Goal: Communication & Community: Answer question/provide support

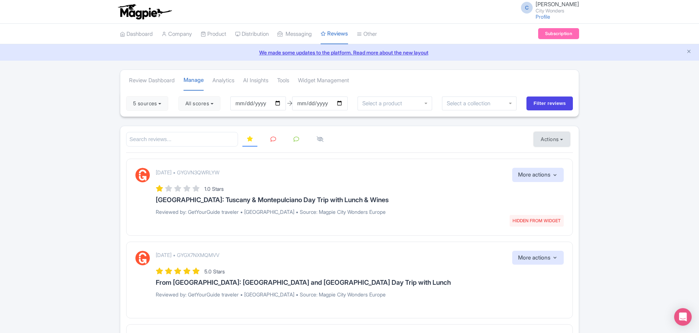
click at [564, 140] on button "Actions" at bounding box center [552, 139] width 36 height 15
click at [560, 156] on link "Import new reviews" at bounding box center [577, 158] width 86 height 14
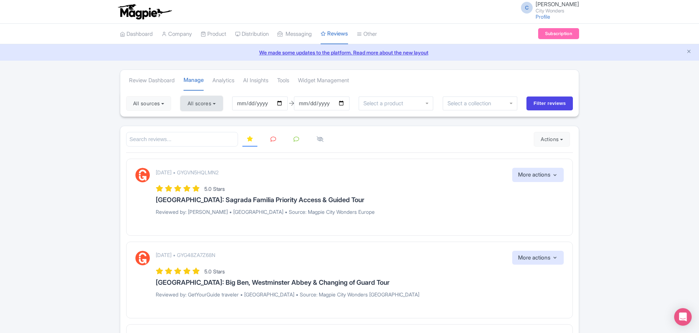
click at [219, 105] on button "All scores" at bounding box center [202, 103] width 42 height 15
click at [194, 120] on label "5 stars" at bounding box center [202, 121] width 16 height 8
click at [194, 120] on input "5 stars" at bounding box center [196, 118] width 5 height 5
checkbox input "false"
click at [194, 132] on label "4 stars" at bounding box center [202, 132] width 16 height 8
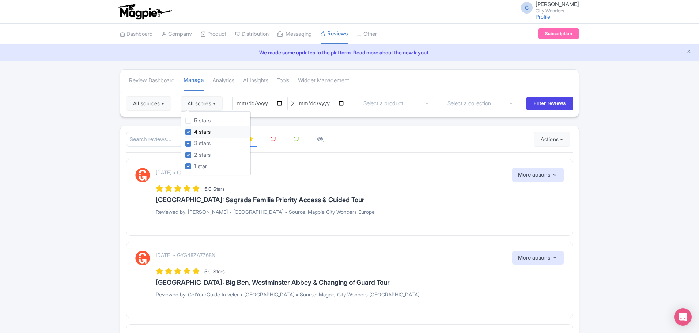
click at [194, 132] on input "4 stars" at bounding box center [196, 130] width 5 height 5
checkbox input "false"
click at [262, 102] on input "2025-07-04" at bounding box center [260, 104] width 56 height 14
click at [280, 104] on input "2025-07-04" at bounding box center [260, 104] width 56 height 14
type input "[DATE]"
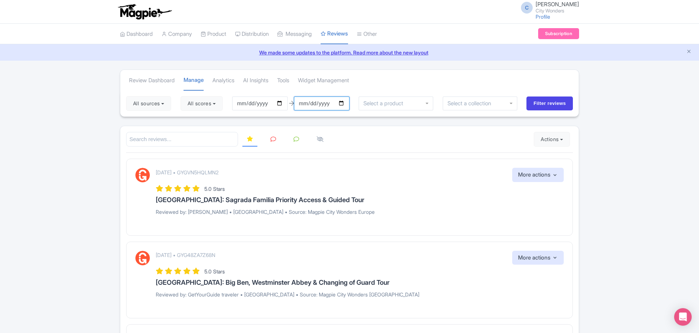
click at [344, 105] on input "2025-10-03" at bounding box center [322, 104] width 56 height 14
type input "[DATE]"
click at [541, 104] on input "Filter reviews" at bounding box center [550, 104] width 46 height 14
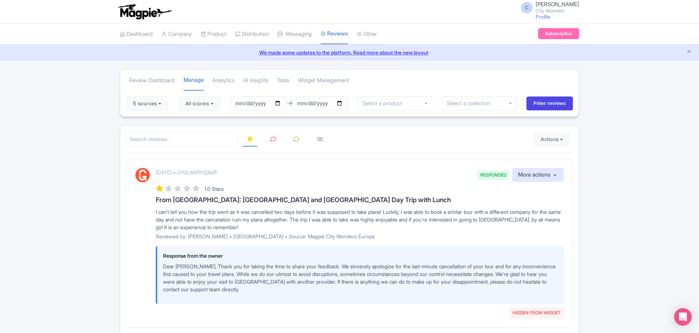
click at [276, 141] on icon at bounding box center [273, 138] width 5 height 5
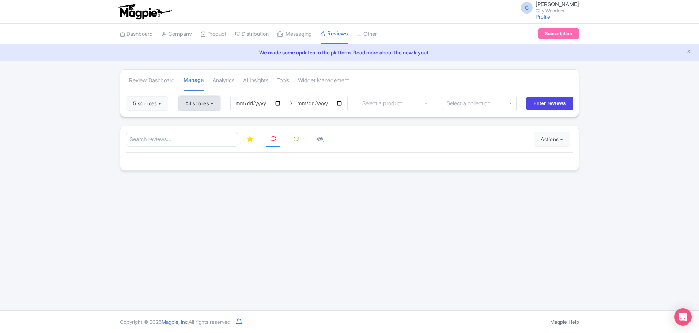
click at [217, 104] on button "All scores" at bounding box center [200, 103] width 42 height 15
click at [165, 106] on button "5 sources" at bounding box center [147, 103] width 42 height 15
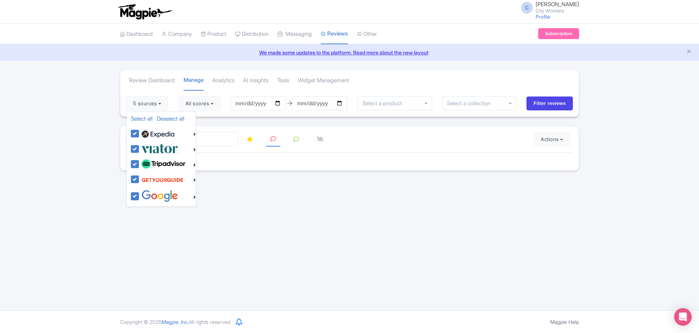
click at [268, 232] on div "C Chadia Ammad City Wonders Profile Users Settings Sign out Dashboard Company P…" at bounding box center [349, 155] width 699 height 311
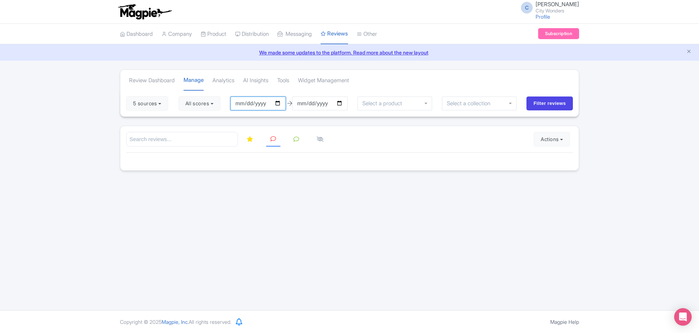
click at [280, 105] on input "[DATE]" at bounding box center [258, 104] width 56 height 14
click at [300, 103] on input "[DATE]" at bounding box center [320, 104] width 56 height 14
click at [341, 105] on input "[DATE]" at bounding box center [320, 104] width 56 height 14
click at [281, 105] on input "2025-10-03" at bounding box center [258, 104] width 56 height 14
type input "[DATE]"
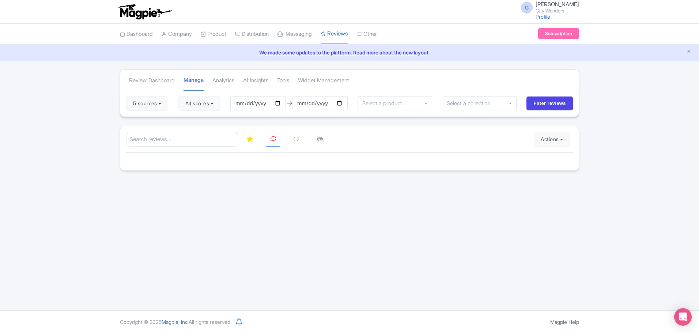
click at [409, 219] on div "C Chadia Ammad City Wonders Profile Users Settings Sign out Dashboard Company P…" at bounding box center [349, 155] width 699 height 311
click at [219, 104] on button "All scores" at bounding box center [200, 103] width 42 height 15
click at [382, 225] on div "C Chadia Ammad City Wonders Profile Users Settings Sign out Dashboard Company P…" at bounding box center [349, 155] width 699 height 311
click at [547, 104] on input "Filter reviews" at bounding box center [550, 104] width 46 height 14
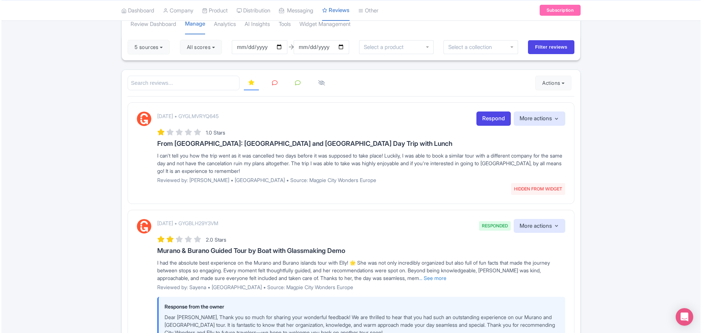
scroll to position [52, 0]
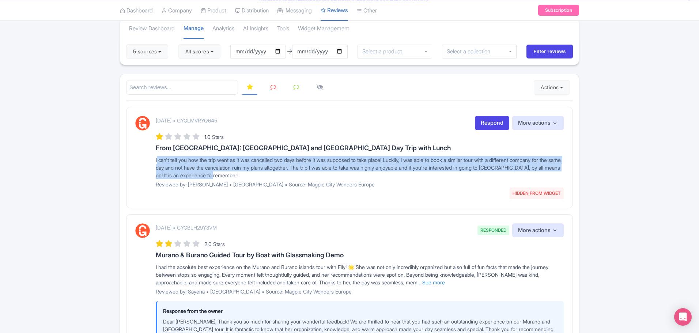
drag, startPoint x: 267, startPoint y: 174, endPoint x: 149, endPoint y: 159, distance: 119.4
click at [149, 159] on div "October 02, 2025 • GYGLMVRYQ645 HIDDEN FROM WIDGET Respond More actions Hide fr…" at bounding box center [349, 154] width 429 height 77
copy div "I can't tell you how the trip went as it was cancelled two days before it was s…"
click at [487, 124] on link "Respond" at bounding box center [492, 123] width 34 height 14
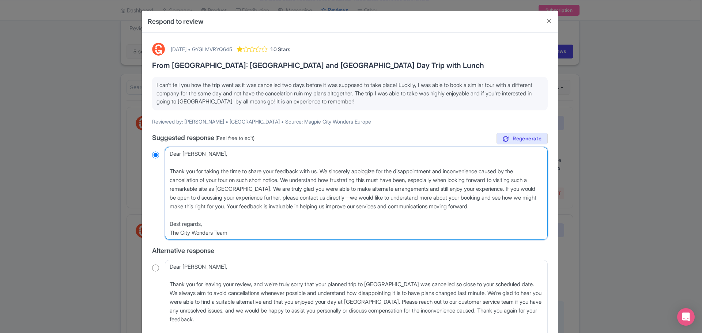
drag, startPoint x: 517, startPoint y: 206, endPoint x: 507, endPoint y: 188, distance: 21.1
click at [507, 188] on textarea "Dear Anthony, Thank you for taking the time to share your feedback with us. We …" at bounding box center [356, 193] width 383 height 93
type textarea "Dear Anthony, Thank you for taking the time to share your feedback with us. We …"
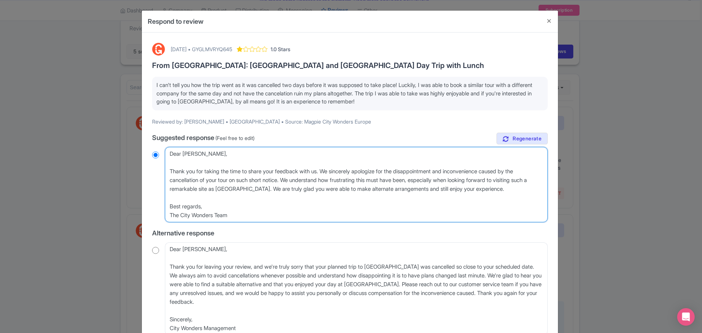
radio input "true"
drag, startPoint x: 480, startPoint y: 188, endPoint x: 166, endPoint y: 170, distance: 314.4
click at [166, 170] on textarea "Dear Anthony, Thank you for taking the time to share your feedback with us. We …" at bounding box center [356, 184] width 383 height 75
paste textarea "leave your feedback. We’re truly sorry your tour was cancelled just before your…"
type textarea "Dear Anthony, Thank you for taking the time to leave your feedback. We’re truly…"
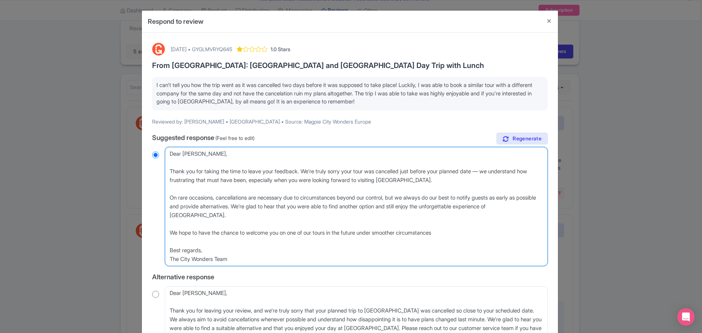
radio input "true"
click at [168, 196] on textarea "Dear Anthony, Thank you for taking the time to share your feedback with us. We …" at bounding box center [356, 206] width 383 height 119
type textarea "Dear Anthony, Thank you for taking the time to leave your feedback. We’re truly…"
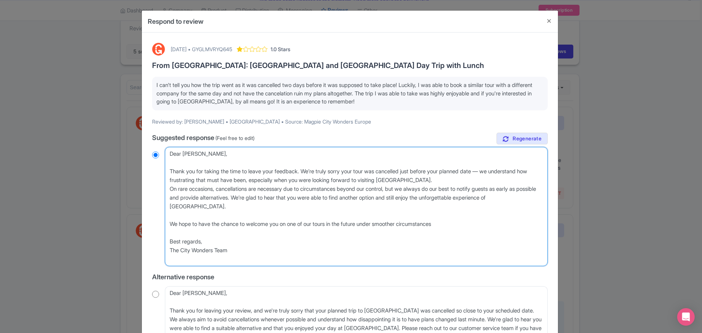
radio input "true"
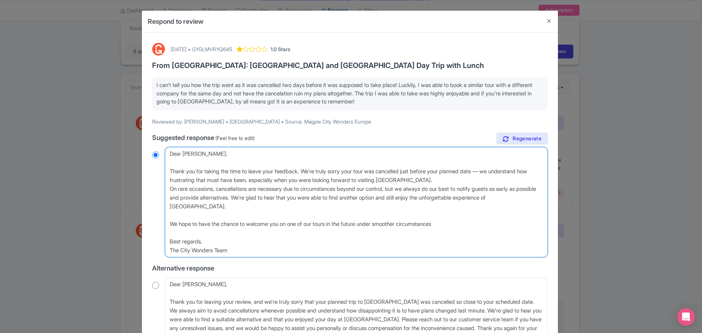
click at [168, 224] on textarea "Dear Anthony, Thank you for taking the time to share your feedback with us. We …" at bounding box center [356, 202] width 383 height 110
type textarea "Dear Anthony, Thank you for taking the time to leave your feedback. We’re truly…"
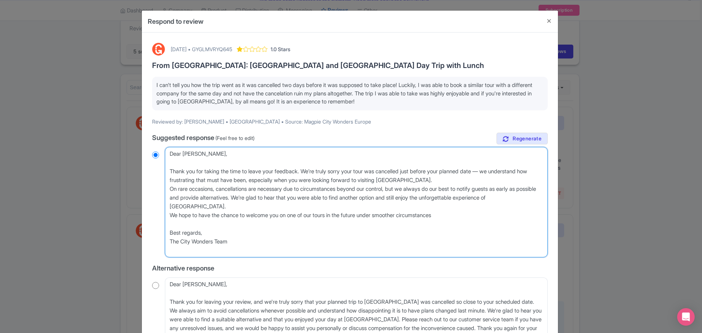
radio input "true"
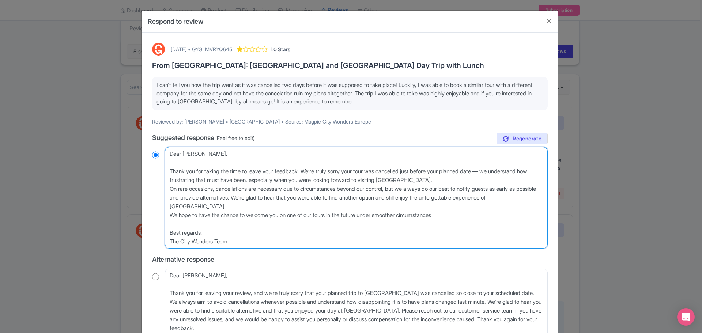
type textarea "Dear Anthony, Thank you for taking the time to leave your feedback. We’re truly…"
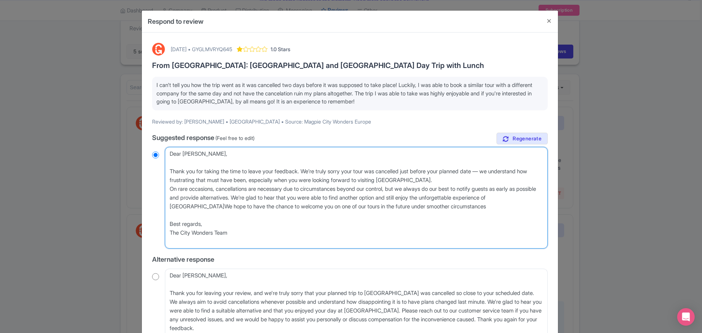
radio input "true"
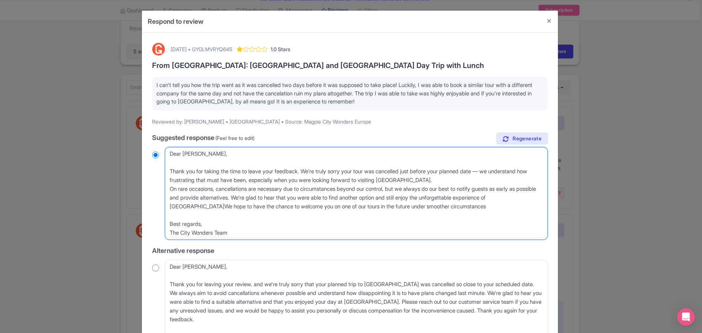
type textarea "Dear [PERSON_NAME], Thank you for taking the time to leave your feedback. We’re…"
radio input "true"
type textarea "Dear [PERSON_NAME], Thank you for taking the time to leave your feedback. We’re…"
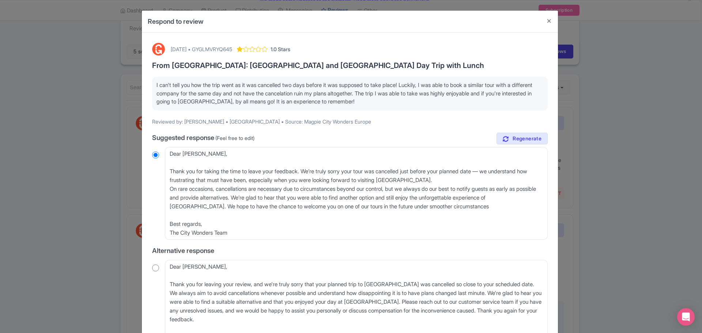
drag, startPoint x: 404, startPoint y: 22, endPoint x: 408, endPoint y: 15, distance: 8.0
click at [401, 5] on div "Respond to review October 02, 2025 • GYGLMVRYQ645 1.0 Stars From Rome: Pompeii …" at bounding box center [351, 166] width 702 height 333
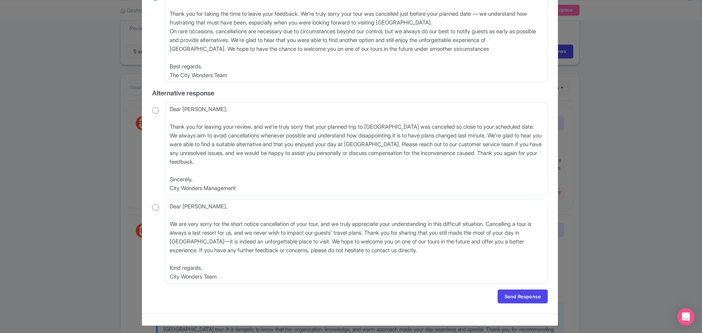
scroll to position [161, 0]
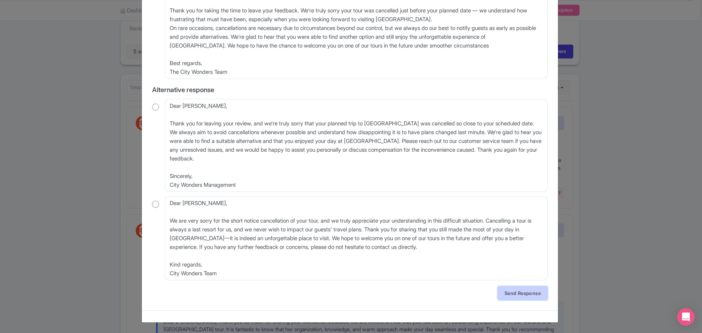
click at [526, 293] on link "Send Response" at bounding box center [523, 293] width 50 height 14
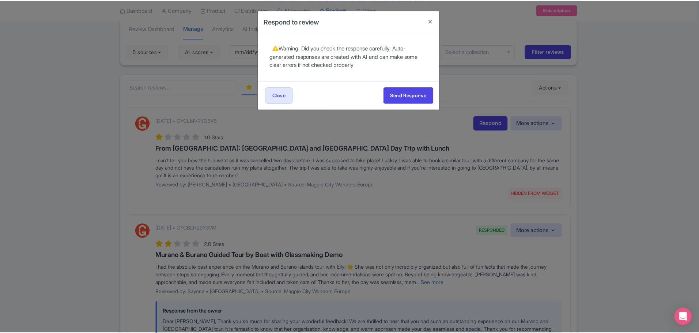
scroll to position [0, 0]
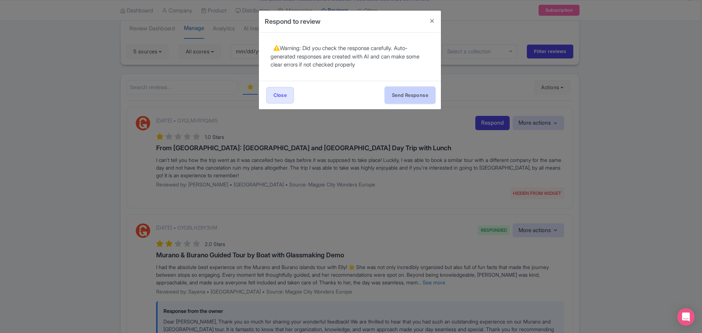
click at [413, 94] on button "Send Response" at bounding box center [410, 95] width 50 height 16
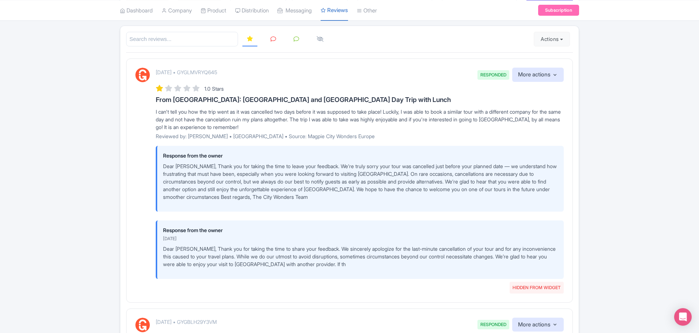
scroll to position [101, 0]
click at [493, 253] on p "Dear [PERSON_NAME], Thank you for taking the time to share your feedback. We si…" at bounding box center [360, 256] width 395 height 23
click at [470, 263] on p "Dear [PERSON_NAME], Thank you for taking the time to share your feedback. We si…" at bounding box center [360, 256] width 395 height 23
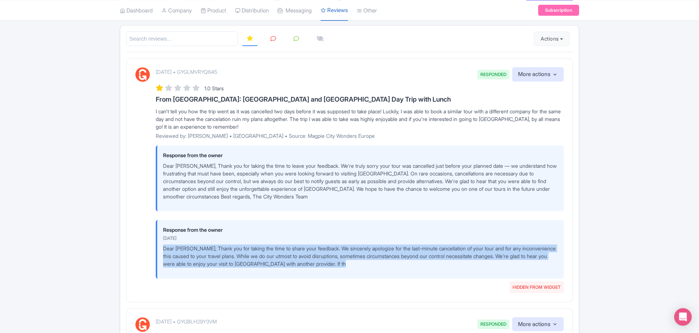
click at [470, 263] on p "Dear [PERSON_NAME], Thank you for taking the time to share your feedback. We si…" at bounding box center [360, 256] width 395 height 23
click at [495, 245] on p "Dear [PERSON_NAME], Thank you for taking the time to share your feedback. We si…" at bounding box center [360, 256] width 395 height 23
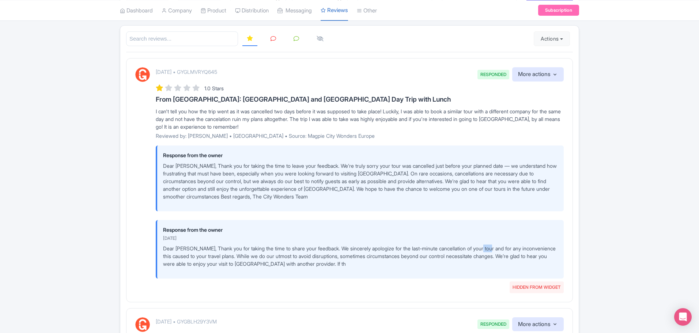
click at [495, 245] on p "Dear [PERSON_NAME], Thank you for taking the time to share your feedback. We si…" at bounding box center [360, 256] width 395 height 23
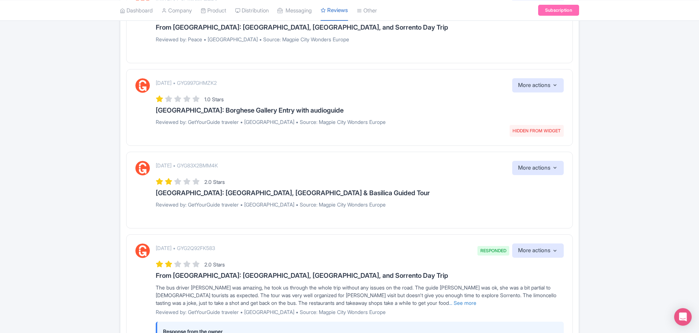
scroll to position [767, 0]
